Goal: Find specific page/section: Find specific page/section

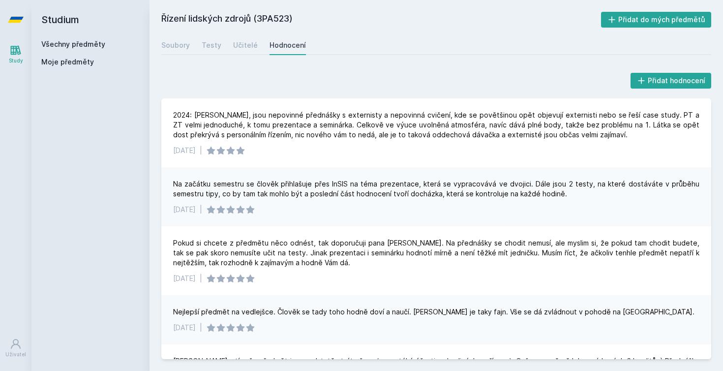
click at [78, 42] on link "Všechny předměty" at bounding box center [73, 44] width 64 height 8
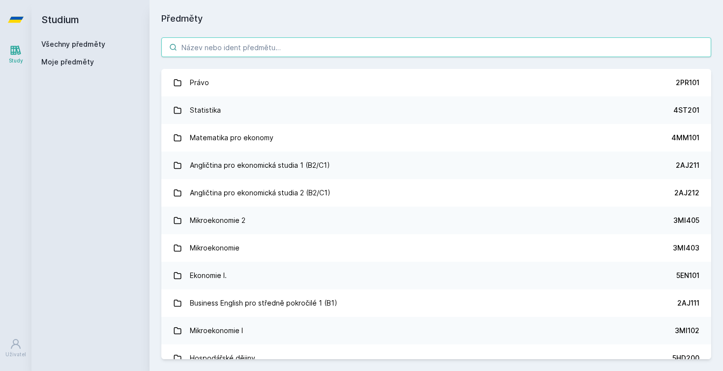
click at [200, 47] on input "search" at bounding box center [436, 47] width 550 height 20
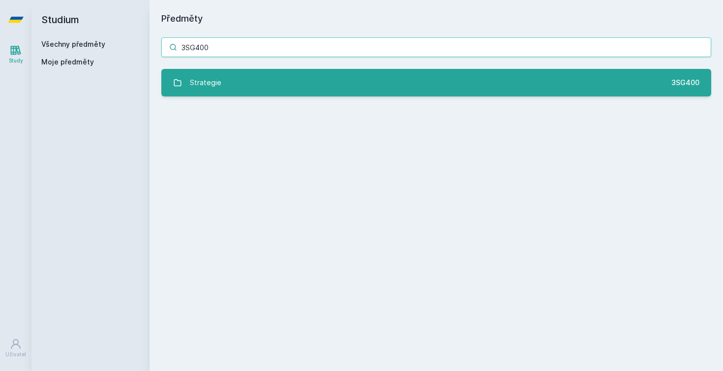
type input "3SG400"
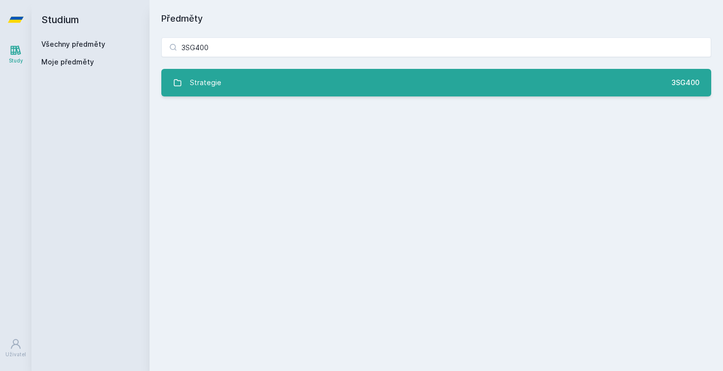
click at [201, 81] on div "Strategie" at bounding box center [205, 83] width 31 height 20
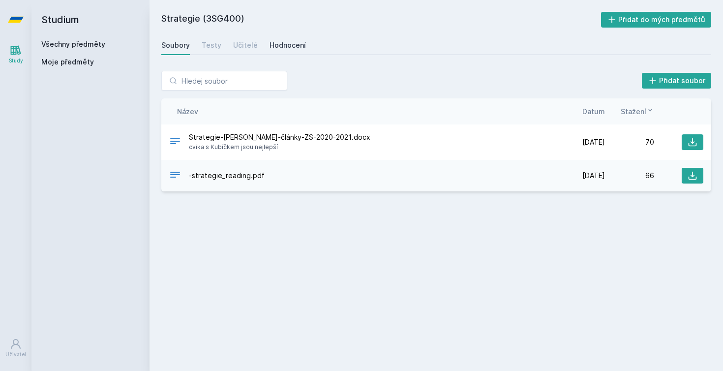
click at [276, 49] on div "Hodnocení" at bounding box center [288, 45] width 36 height 10
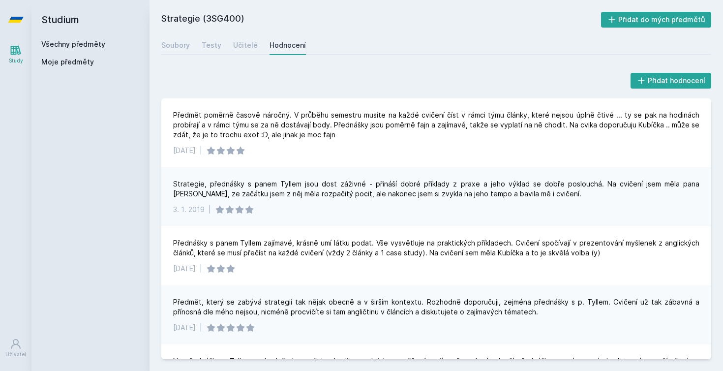
click at [91, 39] on div "Všechny předměty" at bounding box center [90, 44] width 98 height 10
click at [90, 45] on link "Všechny předměty" at bounding box center [73, 44] width 64 height 8
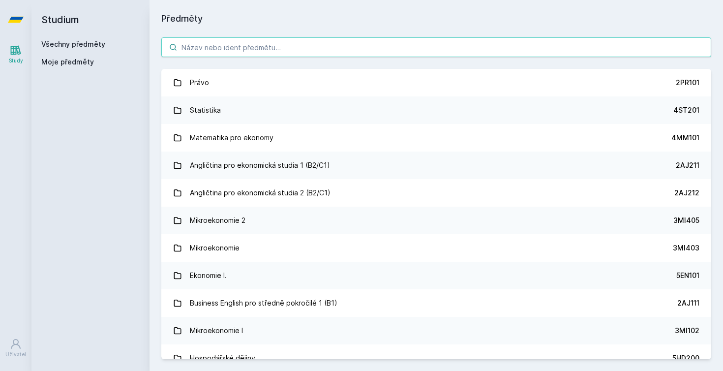
click at [212, 47] on input "search" at bounding box center [436, 47] width 550 height 20
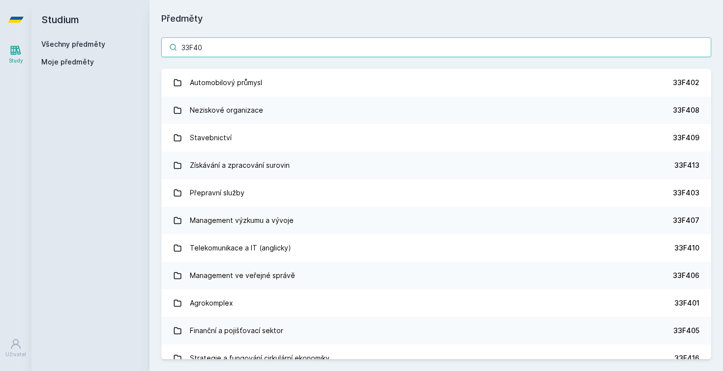
type input "33F409"
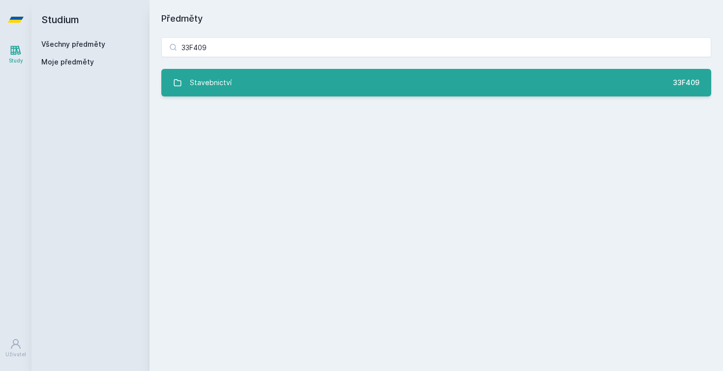
click at [199, 77] on div "Stavebnictví" at bounding box center [211, 83] width 42 height 20
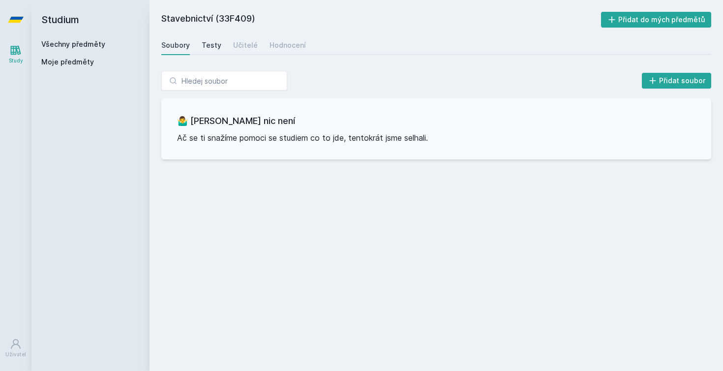
click at [212, 47] on div "Testy" at bounding box center [212, 45] width 20 height 10
click at [247, 44] on div "Učitelé" at bounding box center [245, 45] width 25 height 10
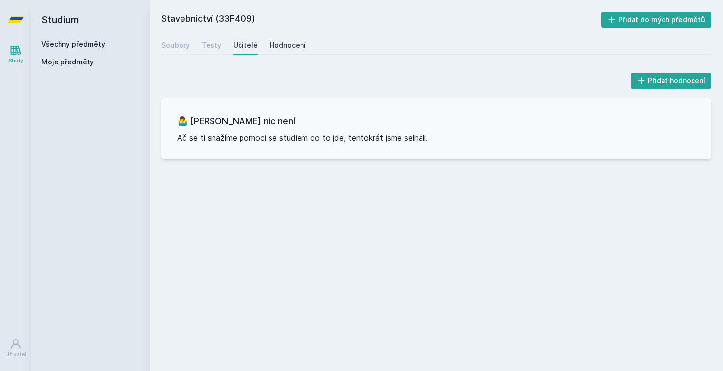
click at [284, 44] on div "Hodnocení" at bounding box center [288, 45] width 36 height 10
